Goal: Find specific page/section: Find specific page/section

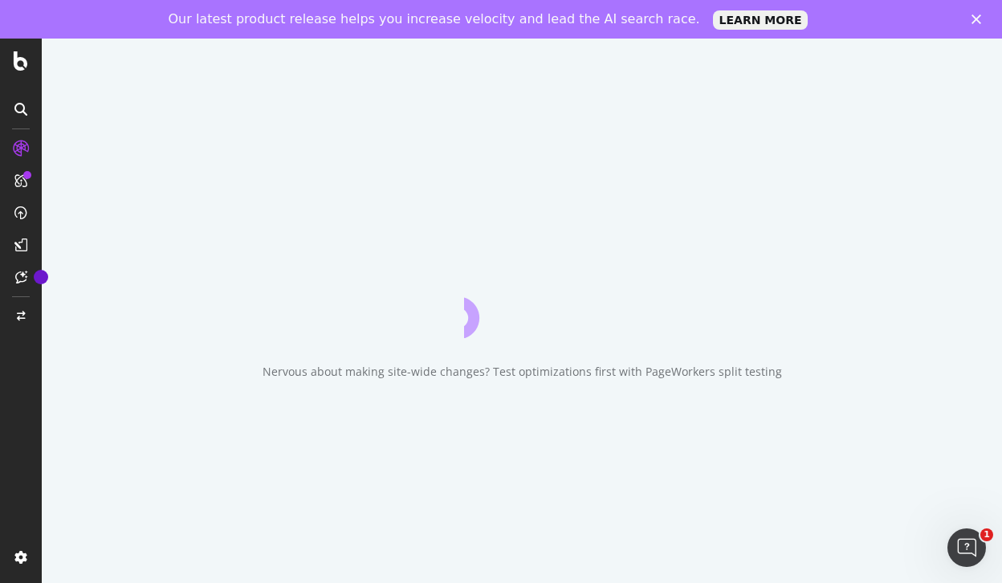
click at [970, 18] on div "Our latest product release helps you increase velocity and lead the AI search r…" at bounding box center [501, 19] width 1002 height 26
click at [975, 21] on polygon "Close" at bounding box center [976, 19] width 10 height 10
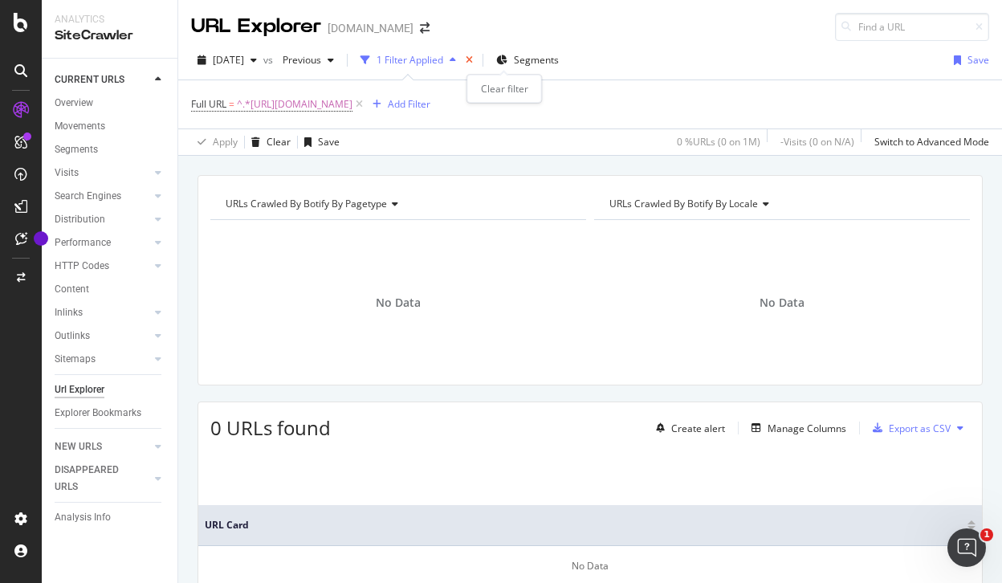
click at [473, 59] on icon "times" at bounding box center [469, 60] width 7 height 10
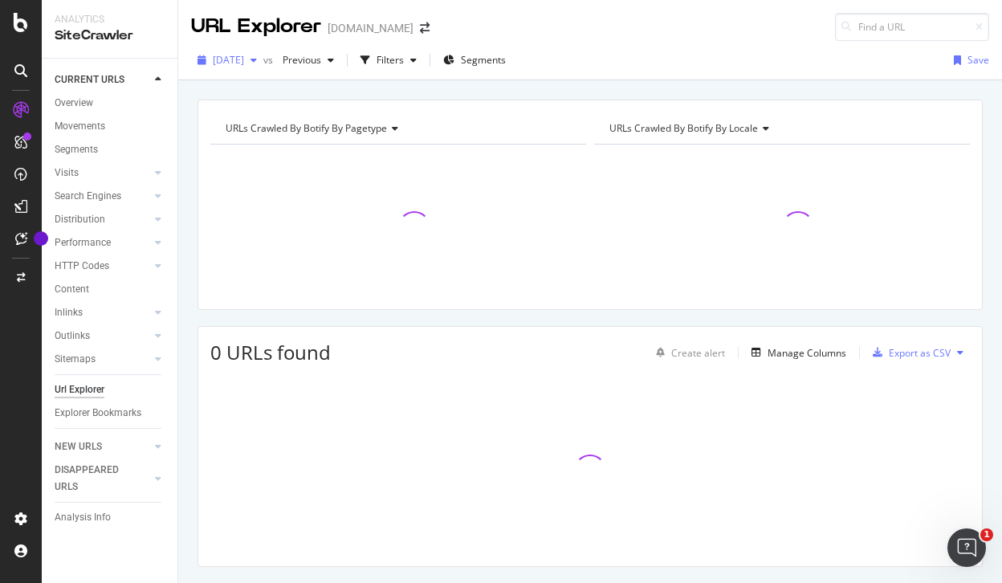
click at [244, 59] on span "[DATE]" at bounding box center [228, 60] width 31 height 14
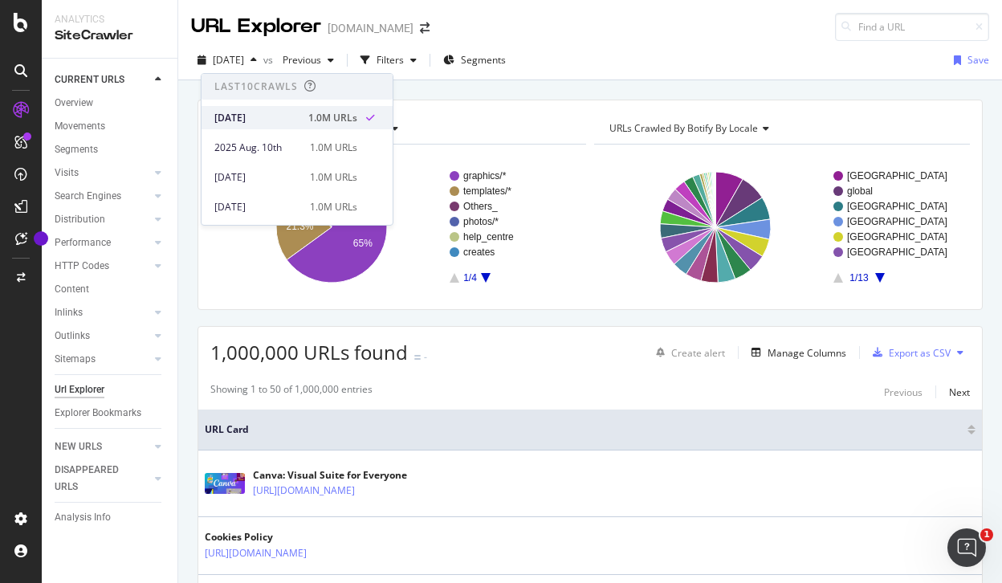
click at [275, 114] on div "[DATE]" at bounding box center [256, 118] width 84 height 14
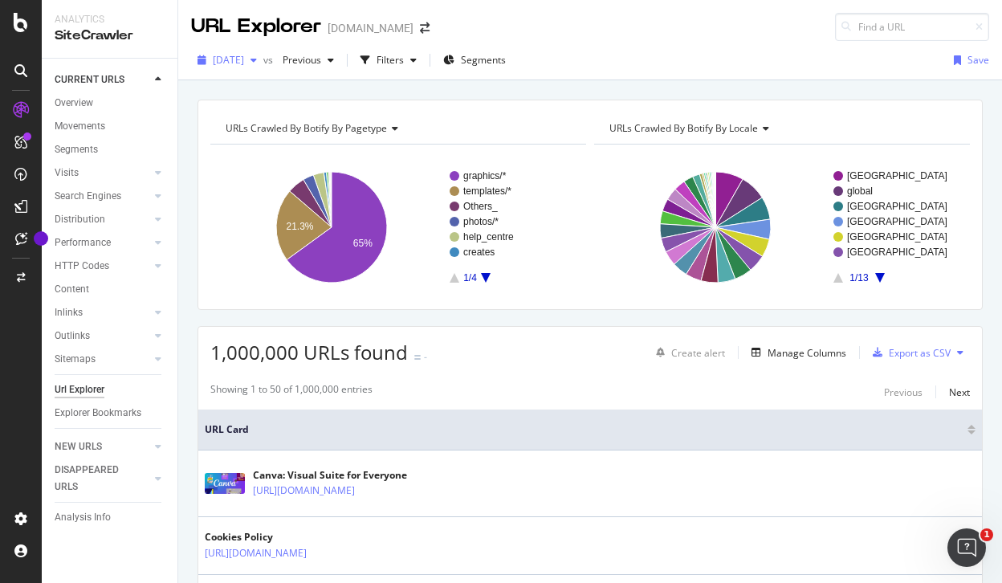
click at [263, 57] on div "button" at bounding box center [253, 60] width 19 height 10
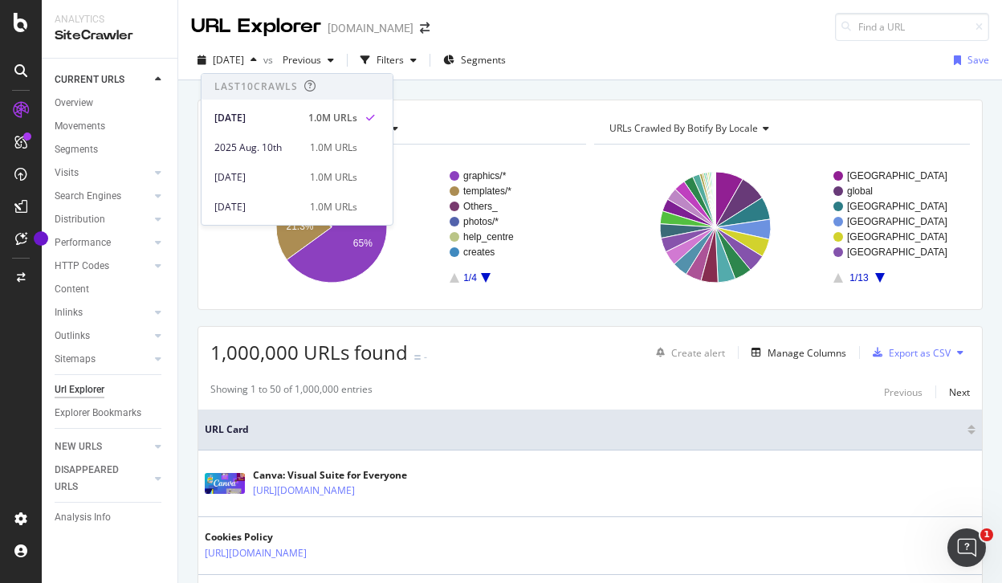
click at [289, 111] on div "[DATE]" at bounding box center [256, 118] width 84 height 14
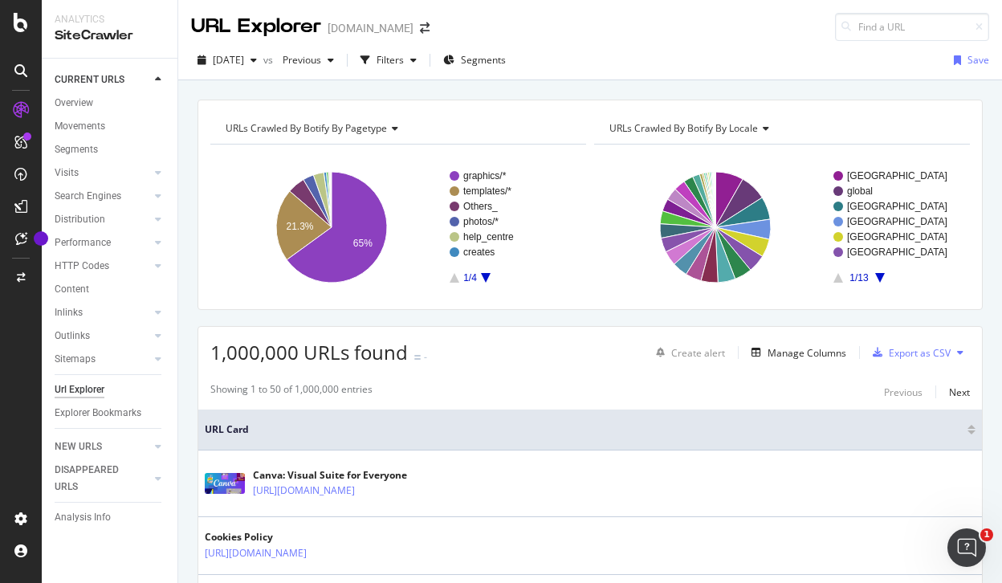
click at [90, 386] on div "Url Explorer" at bounding box center [80, 389] width 50 height 17
click at [417, 62] on icon "button" at bounding box center [413, 60] width 6 height 10
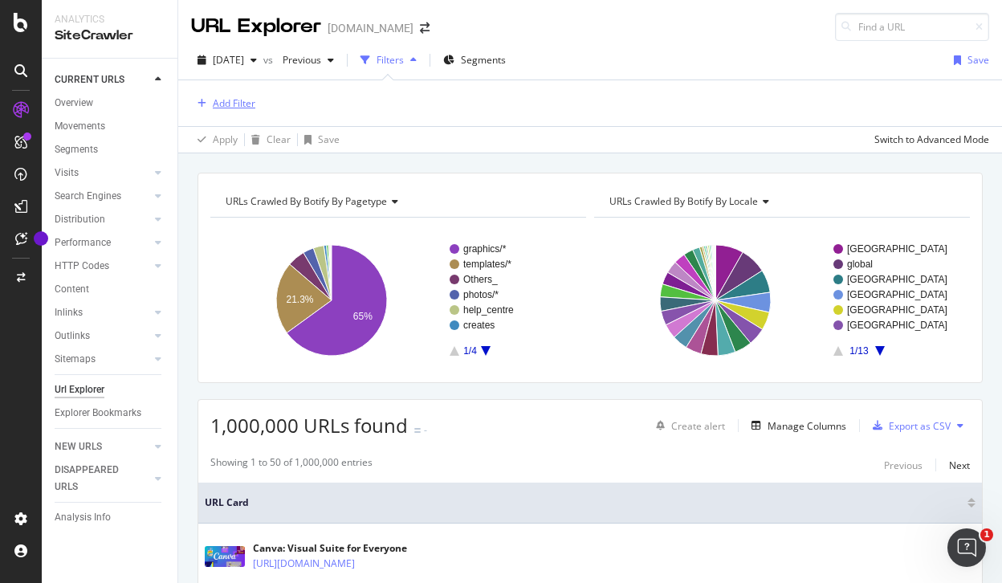
click at [235, 106] on div "Add Filter" at bounding box center [234, 103] width 43 height 14
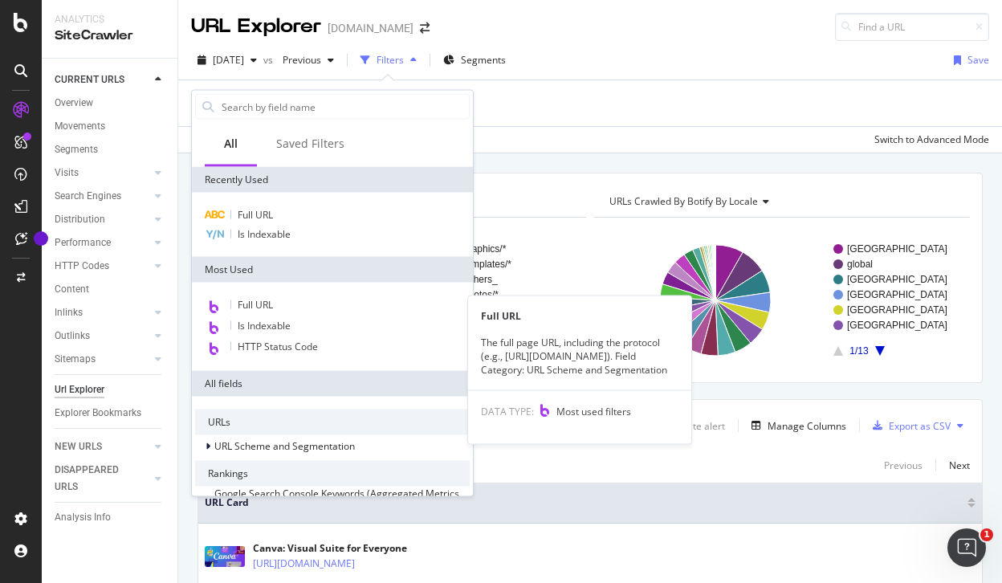
click at [303, 312] on div "Full URL" at bounding box center [332, 305] width 275 height 21
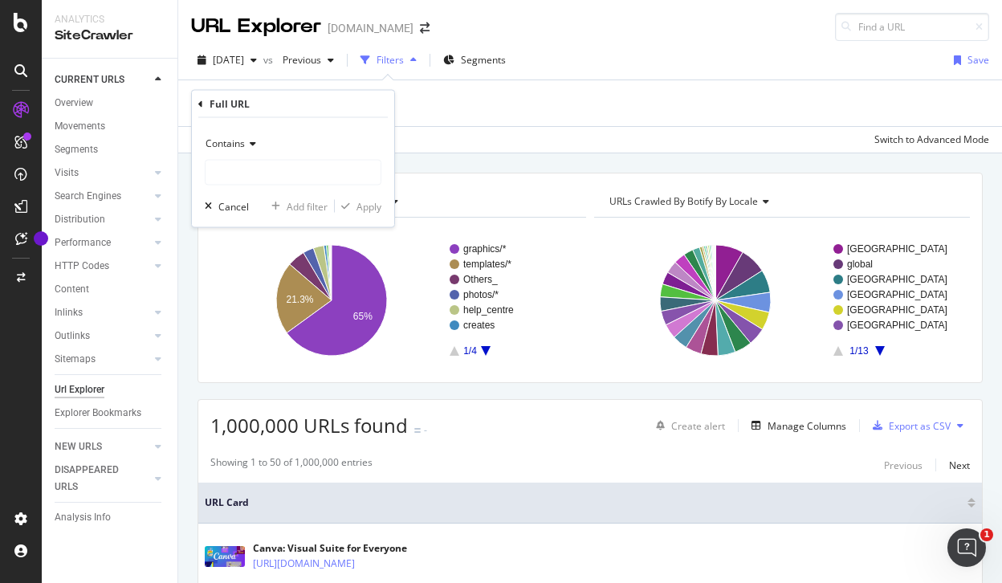
click at [246, 142] on icon at bounding box center [250, 144] width 11 height 10
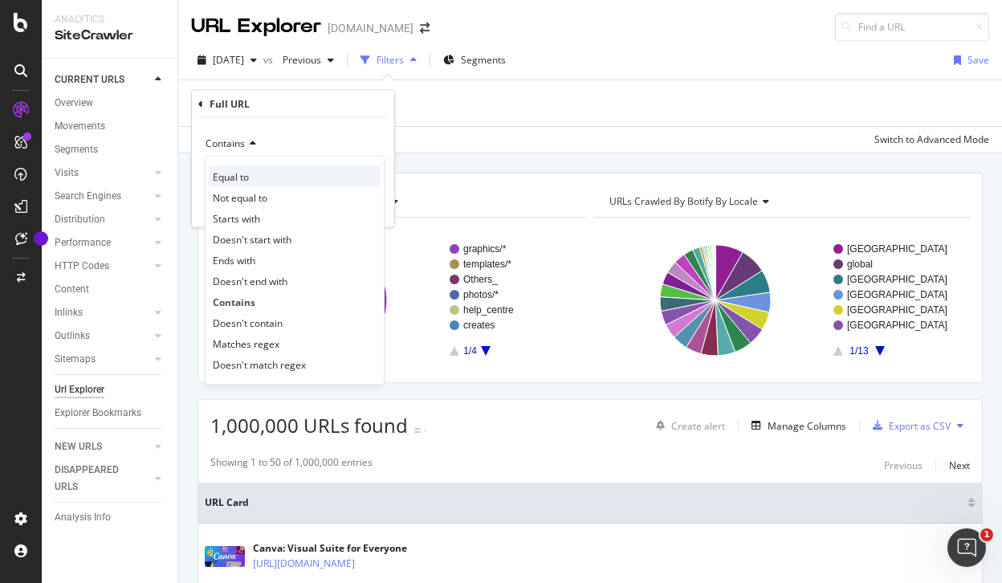
click at [261, 181] on div "Equal to" at bounding box center [295, 176] width 172 height 21
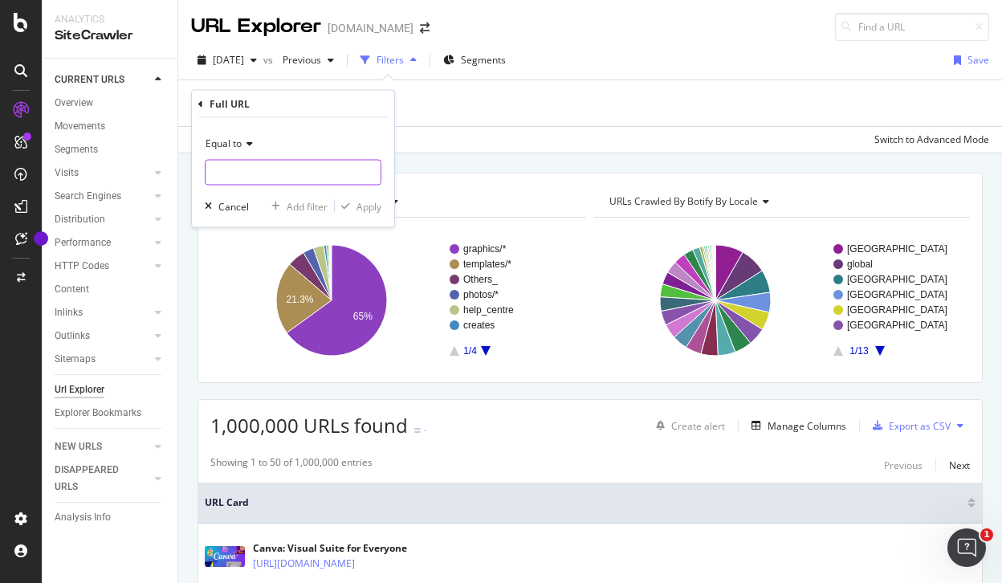
click at [306, 181] on input "text" at bounding box center [293, 173] width 175 height 26
paste input "[URL][DOMAIN_NAME]"
type input "[URL][DOMAIN_NAME]"
click at [360, 210] on div "Apply" at bounding box center [368, 206] width 25 height 14
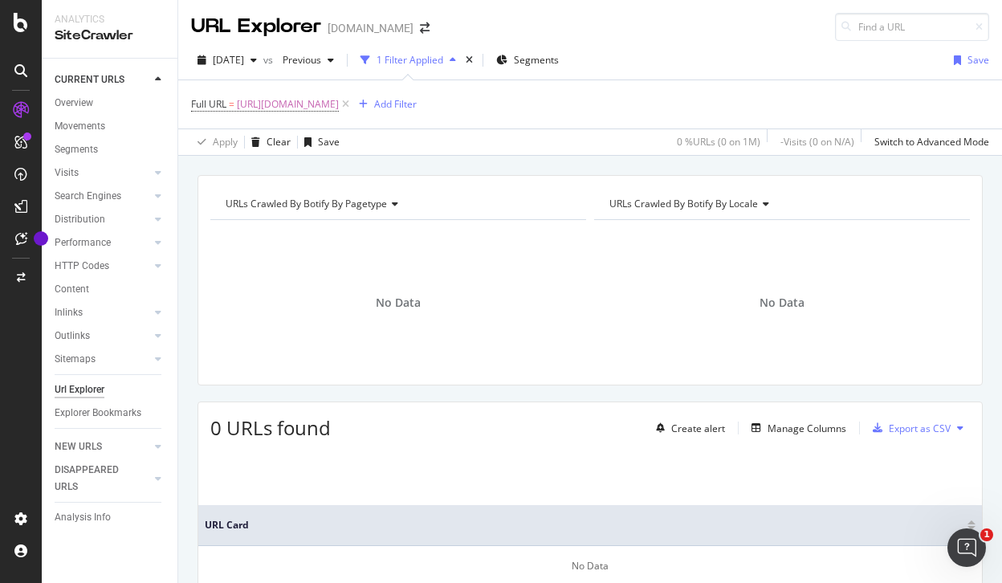
drag, startPoint x: 491, startPoint y: 100, endPoint x: 475, endPoint y: 100, distance: 16.1
click at [352, 100] on icon at bounding box center [346, 104] width 14 height 16
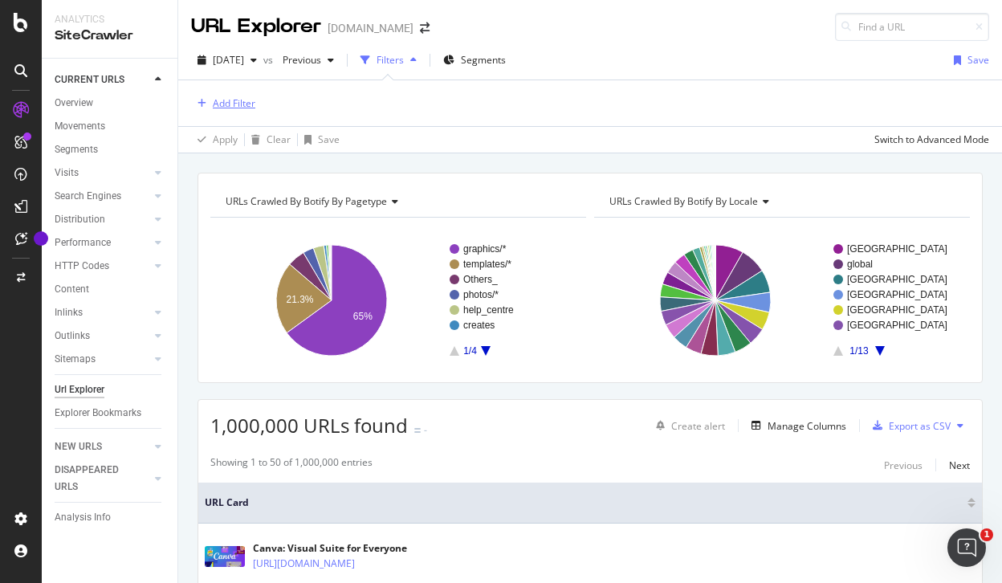
click at [234, 103] on div "Add Filter" at bounding box center [234, 103] width 43 height 14
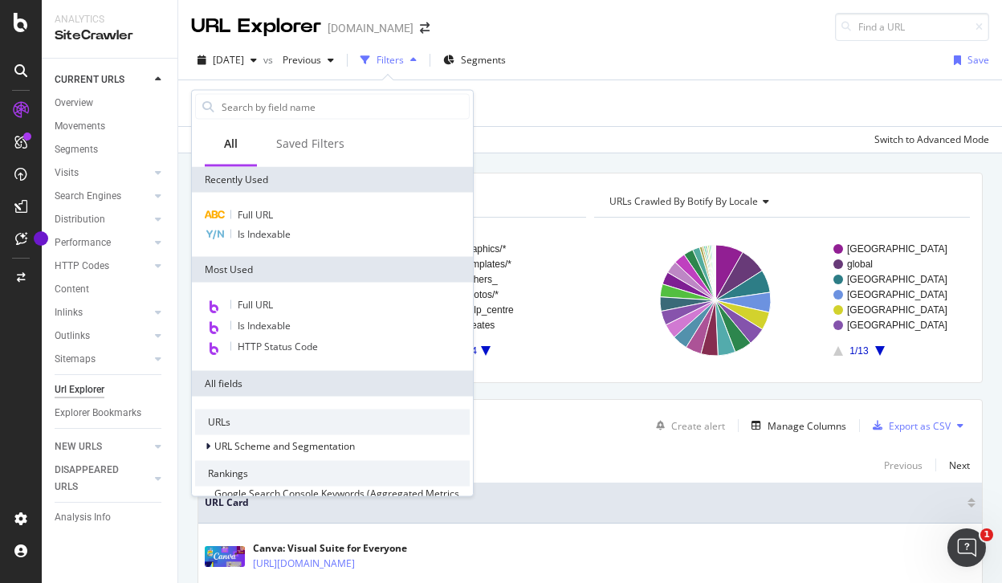
click at [271, 299] on span "Full URL" at bounding box center [255, 305] width 35 height 14
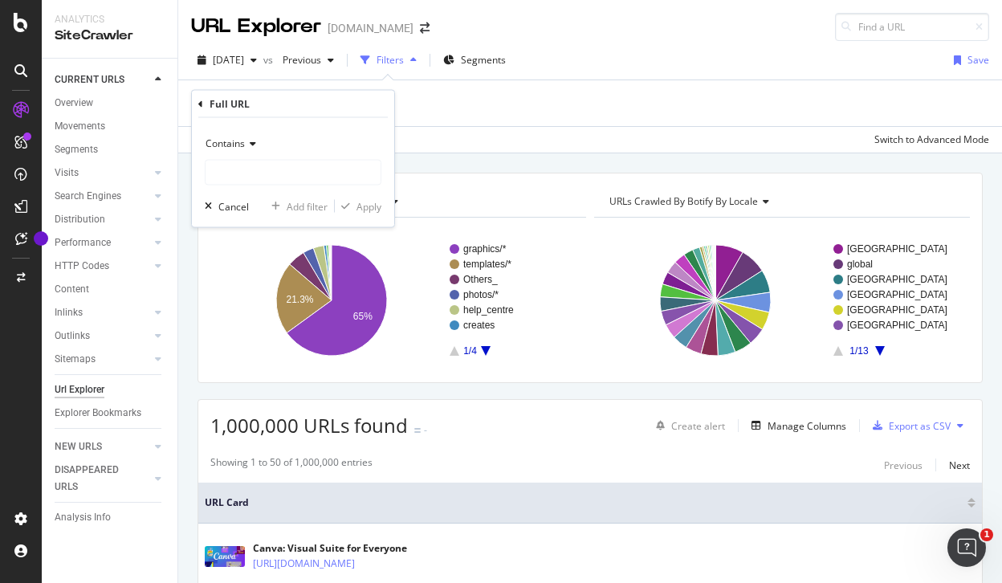
click at [254, 144] on icon at bounding box center [250, 144] width 11 height 10
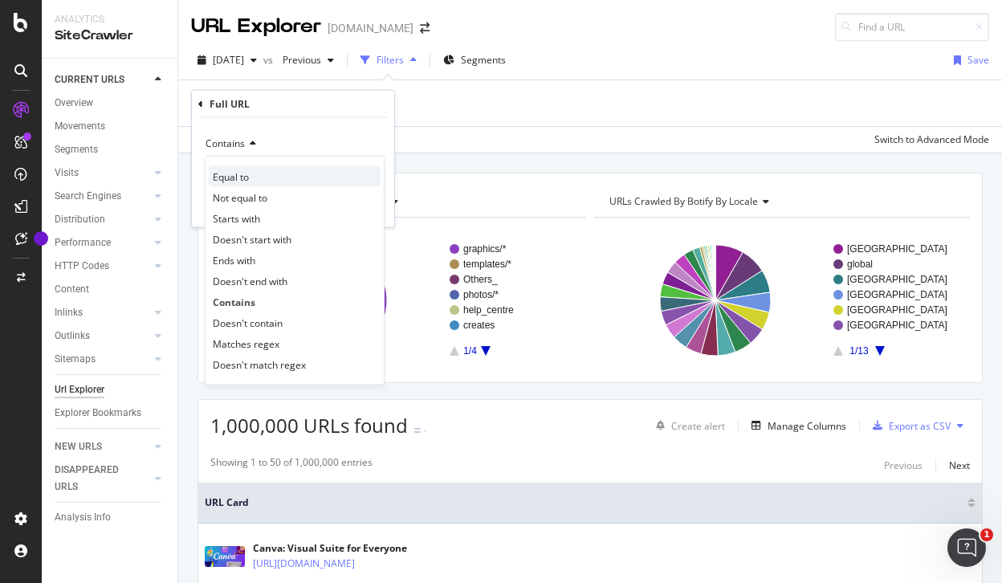
click at [267, 177] on div "Equal to" at bounding box center [295, 176] width 172 height 21
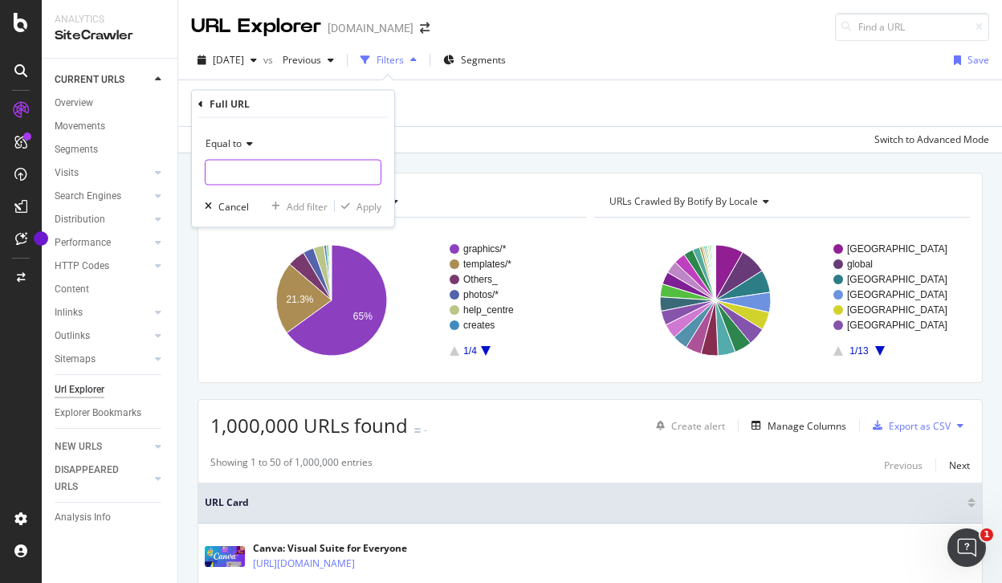
click at [291, 174] on input "text" at bounding box center [293, 173] width 175 height 26
paste input "[URL][DOMAIN_NAME]"
type input "[URL][DOMAIN_NAME]"
click at [376, 206] on div "Apply" at bounding box center [368, 206] width 25 height 14
